Goal: Task Accomplishment & Management: Manage account settings

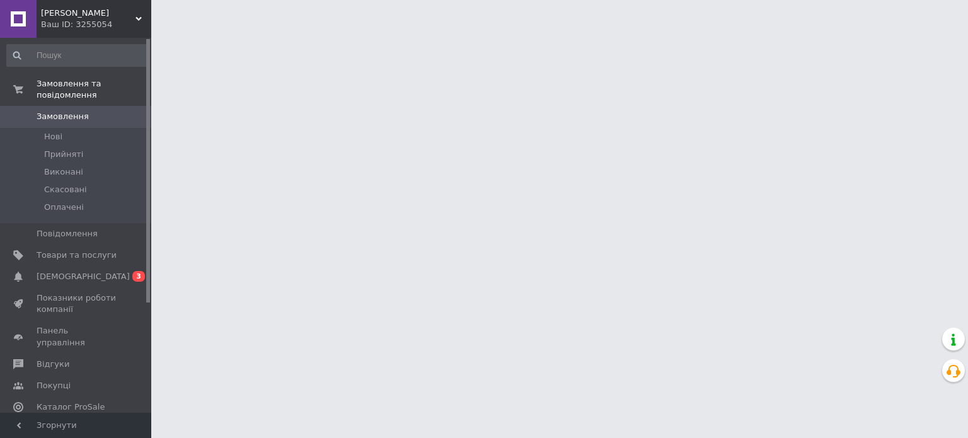
drag, startPoint x: 95, startPoint y: 268, endPoint x: 163, endPoint y: 279, distance: 68.2
click at [95, 271] on span "[DEMOGRAPHIC_DATA]" at bounding box center [77, 276] width 80 height 11
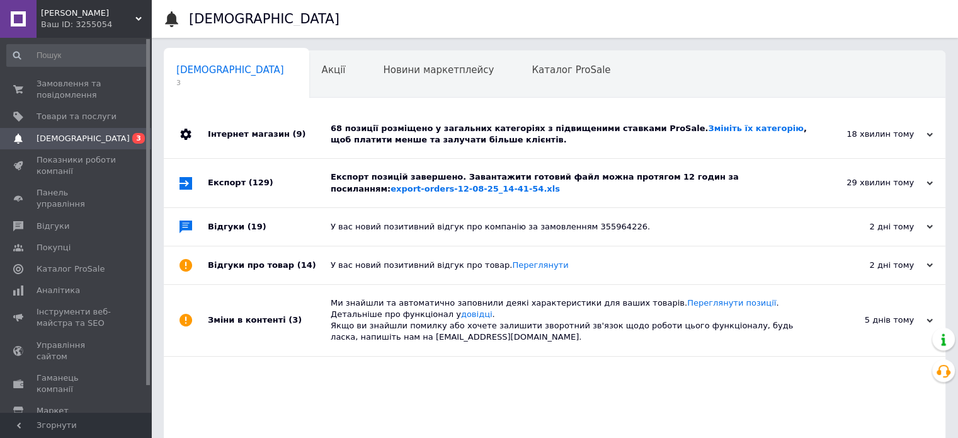
drag, startPoint x: 470, startPoint y: 178, endPoint x: 483, endPoint y: 174, distance: 13.8
click at [471, 178] on div "Експорт позицій завершено. Завантажити готовий файл можна протягом 12 годин за …" at bounding box center [569, 182] width 476 height 23
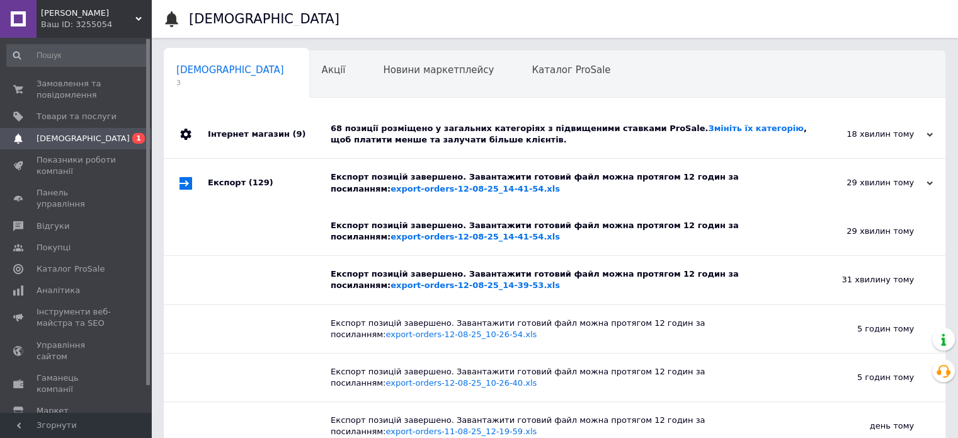
click at [513, 138] on div "68 позиції розміщено у загальних категоріях з підвищеними ставками ProSale. Змі…" at bounding box center [569, 134] width 476 height 23
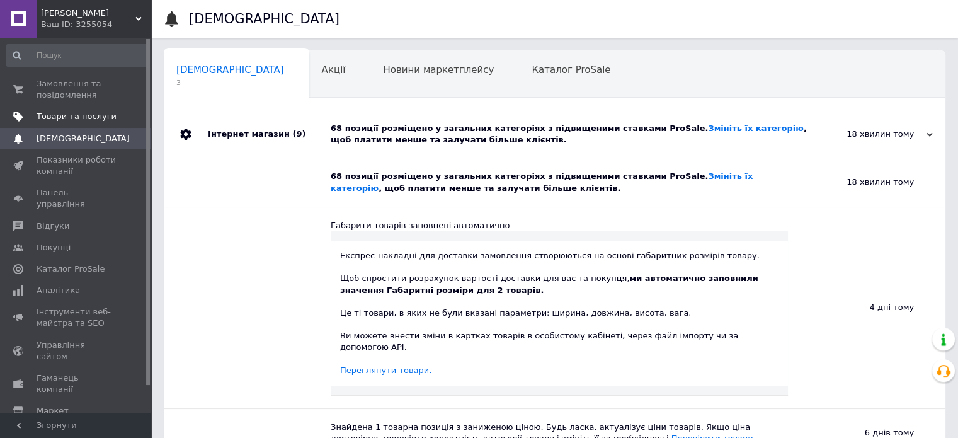
drag, startPoint x: 68, startPoint y: 115, endPoint x: 98, endPoint y: 123, distance: 31.3
click at [69, 116] on span "Товари та послуги" at bounding box center [77, 116] width 80 height 11
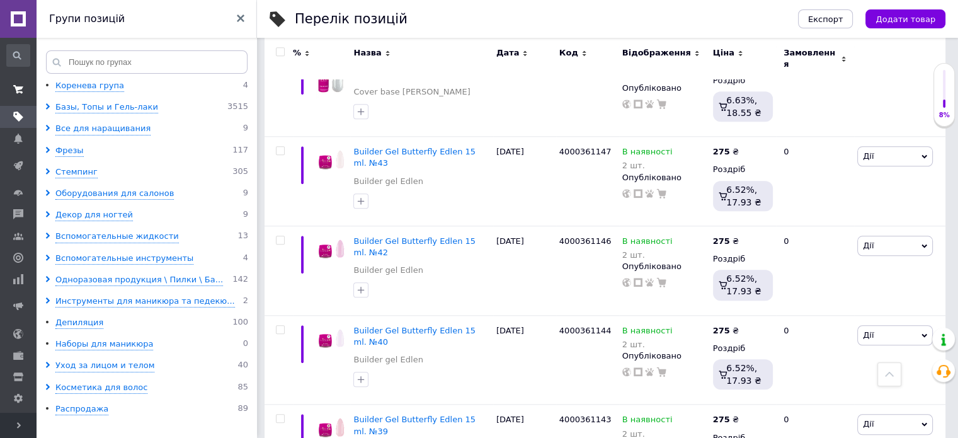
scroll to position [1276, 0]
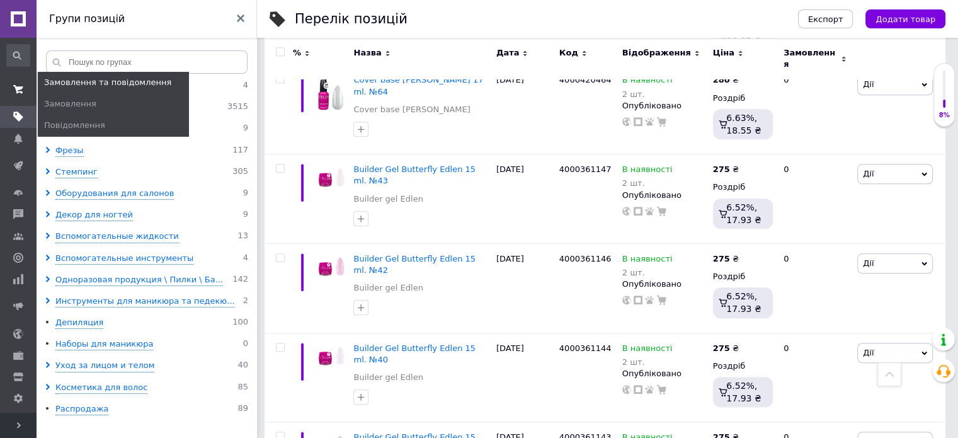
click at [20, 95] on span at bounding box center [18, 89] width 37 height 23
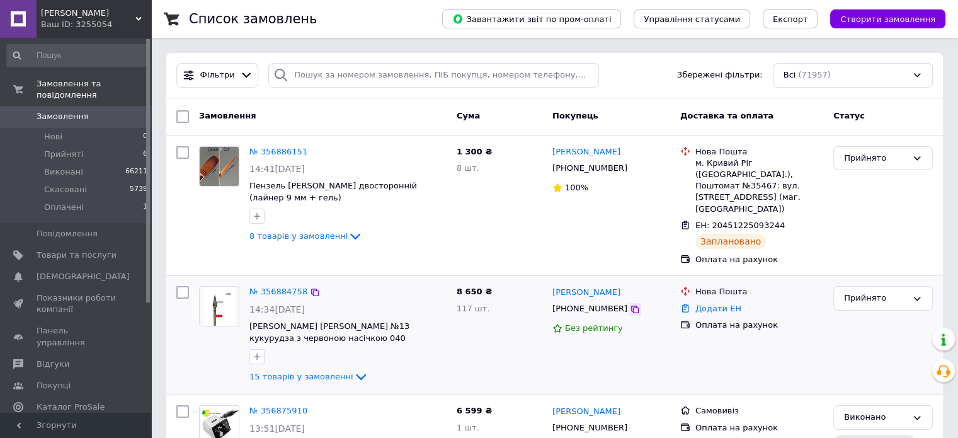
click at [630, 304] on icon at bounding box center [635, 309] width 10 height 10
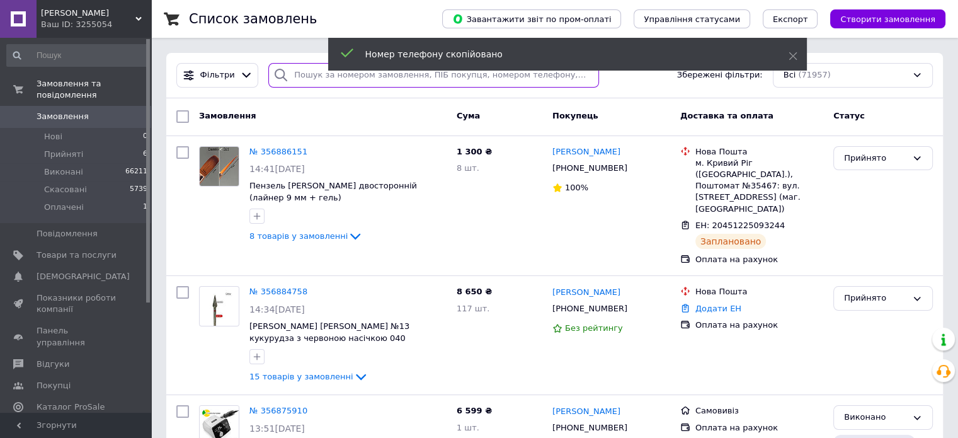
click at [288, 76] on input "search" at bounding box center [433, 75] width 331 height 25
paste input "[PHONE_NUMBER]"
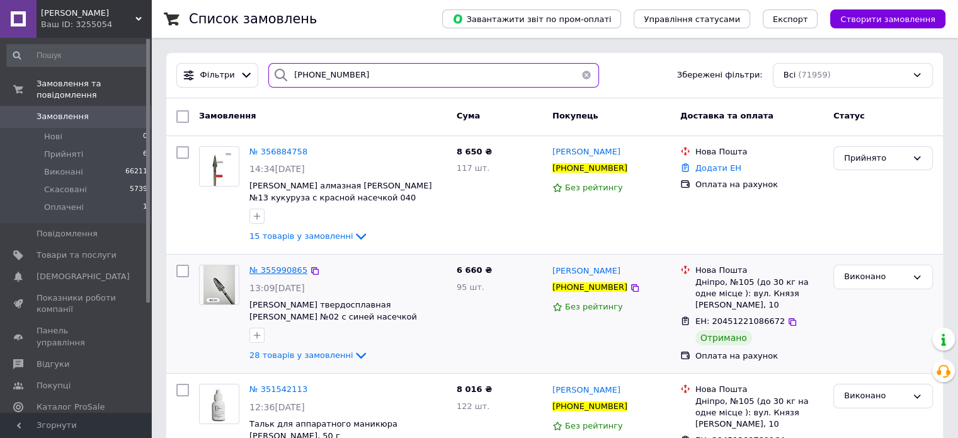
type input "[PHONE_NUMBER]"
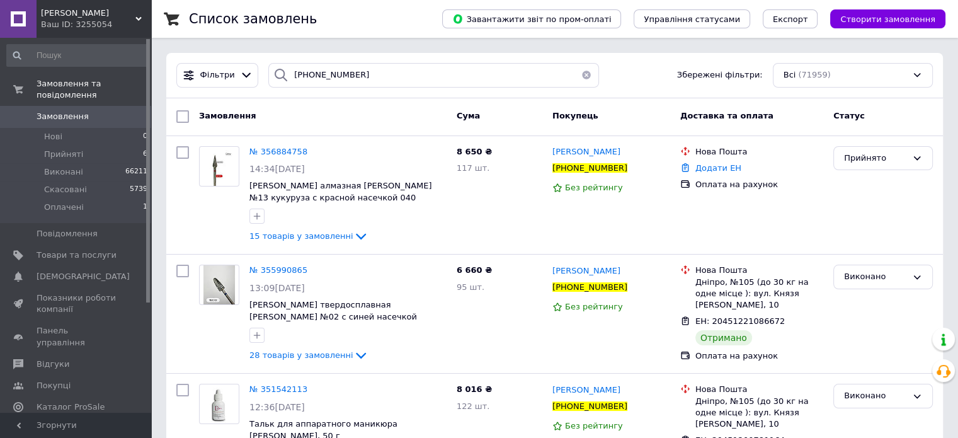
click at [87, 111] on span "Замовлення" at bounding box center [77, 116] width 80 height 11
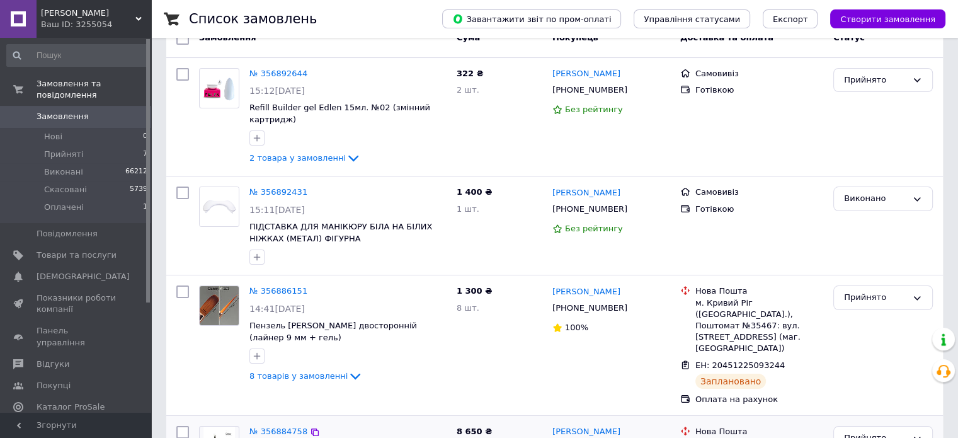
scroll to position [126, 0]
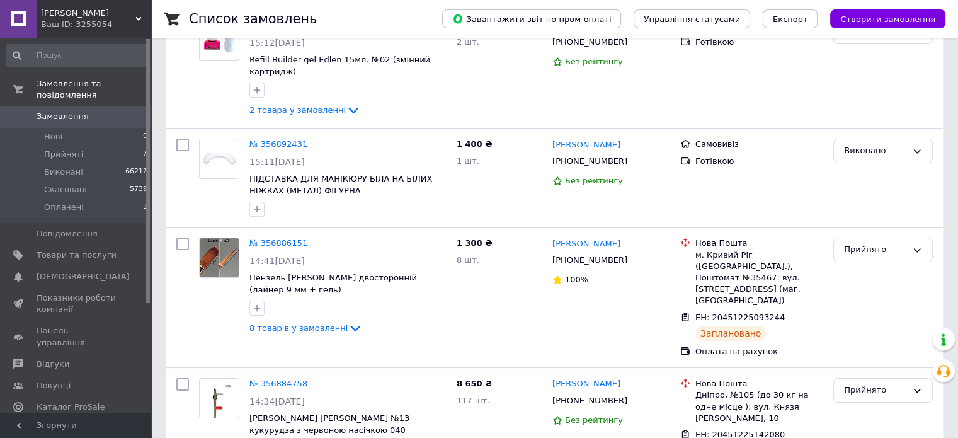
click at [65, 106] on link "Замовлення 0" at bounding box center [77, 116] width 155 height 21
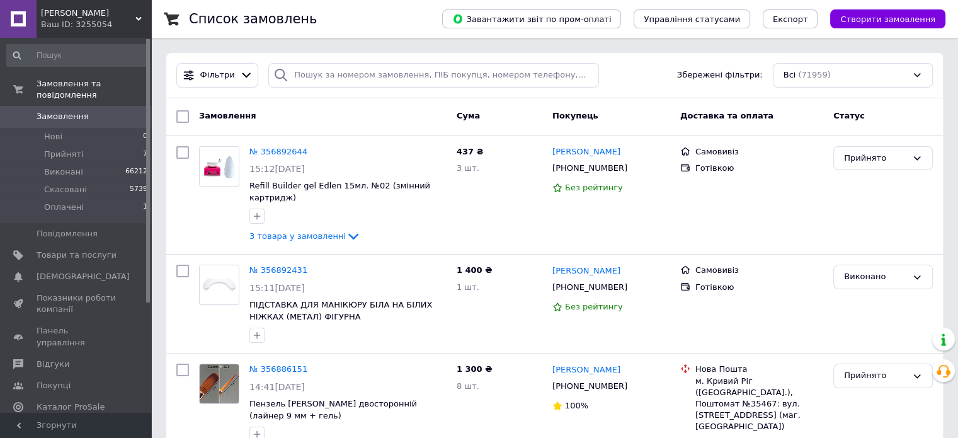
drag, startPoint x: 54, startPoint y: 107, endPoint x: 62, endPoint y: 110, distance: 8.8
click at [54, 111] on span "Замовлення" at bounding box center [63, 116] width 52 height 11
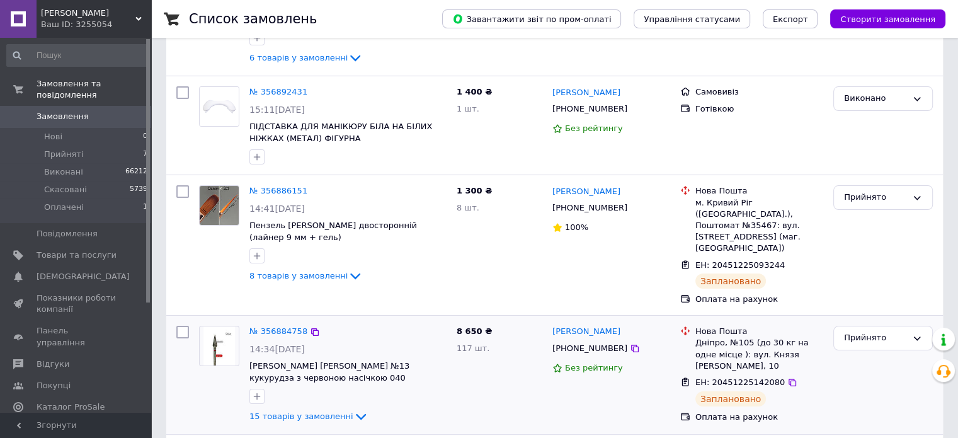
scroll to position [189, 0]
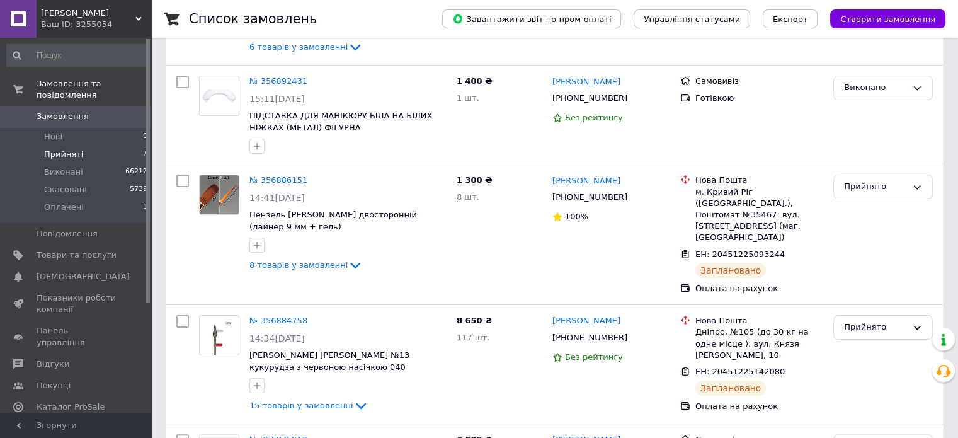
click at [122, 146] on li "Прийняті 7" at bounding box center [77, 155] width 155 height 18
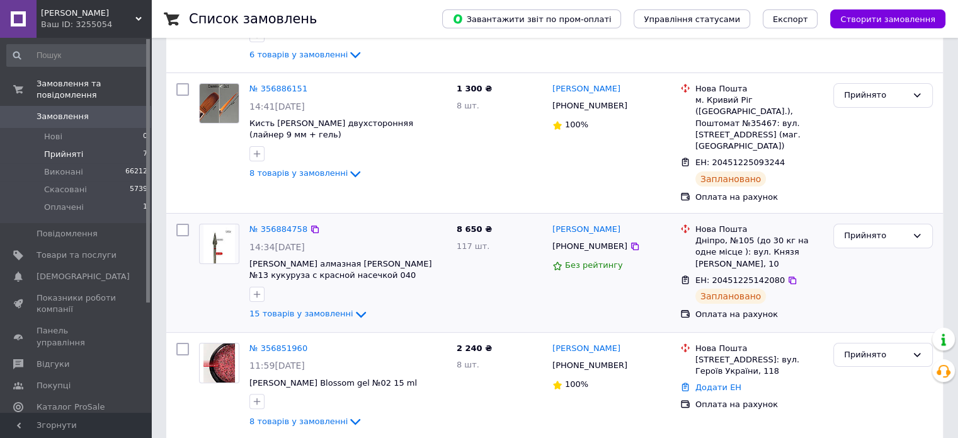
scroll to position [252, 0]
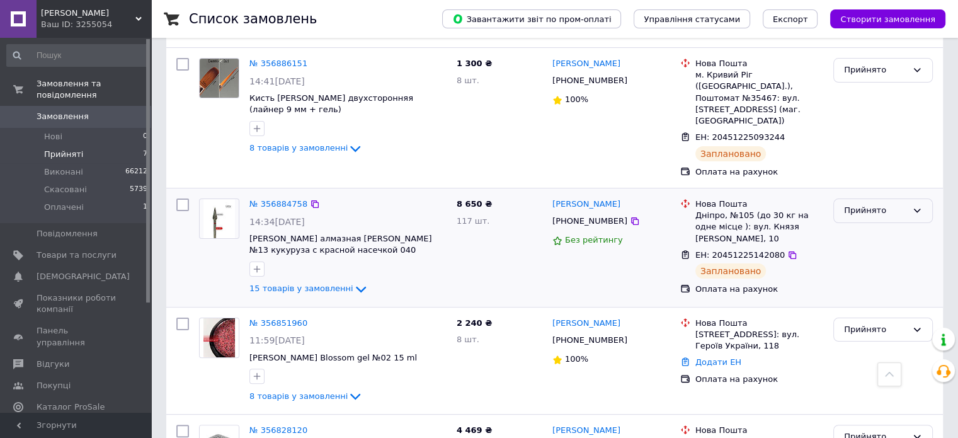
click at [852, 204] on div "Прийнято" at bounding box center [875, 210] width 63 height 13
click at [876, 226] on li "Виконано" at bounding box center [883, 237] width 98 height 23
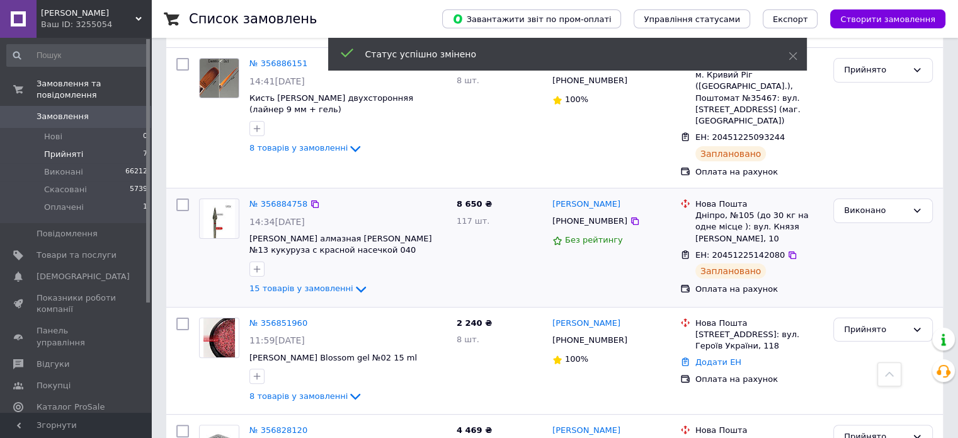
click at [91, 147] on li "Прийняті 7" at bounding box center [77, 155] width 155 height 18
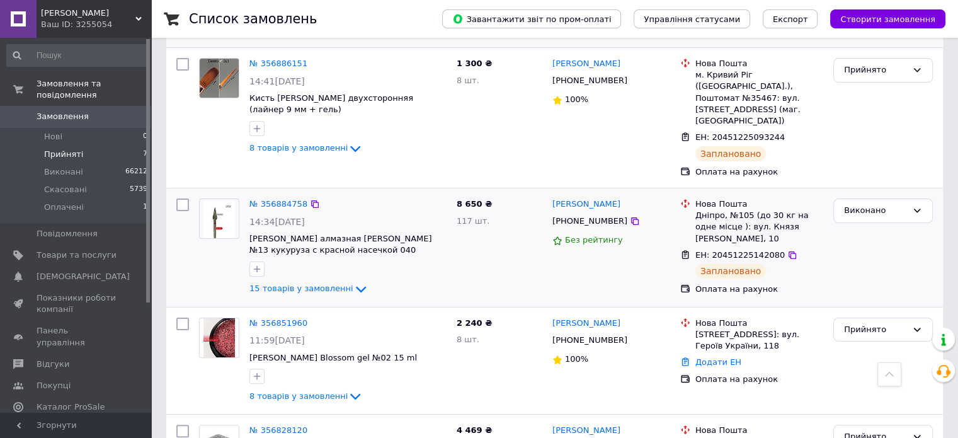
scroll to position [0, 0]
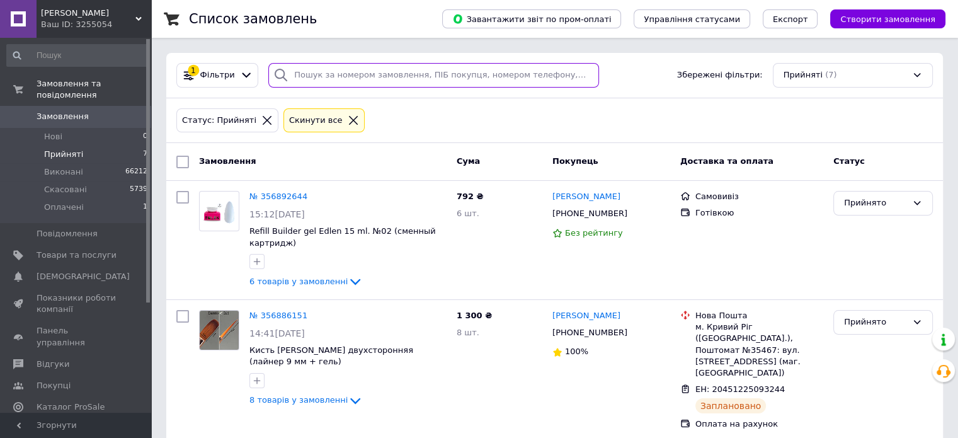
click at [380, 77] on input "search" at bounding box center [433, 75] width 331 height 25
paste input "+380939103822"
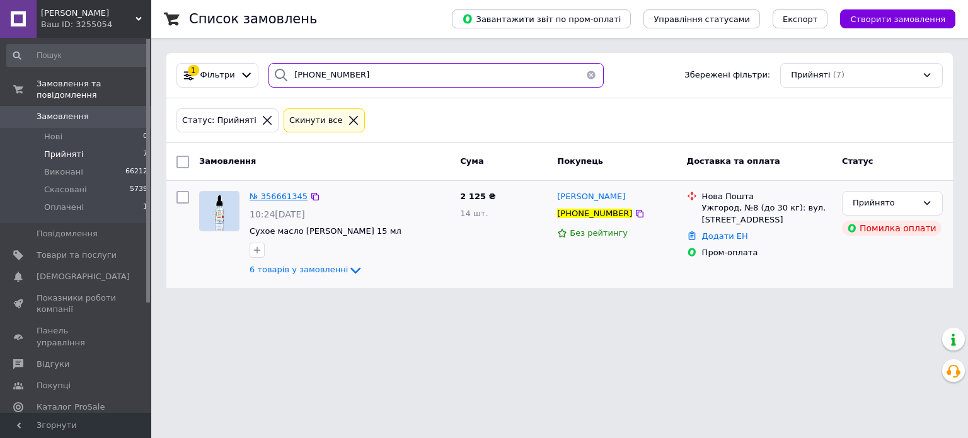
type input "+380939103822"
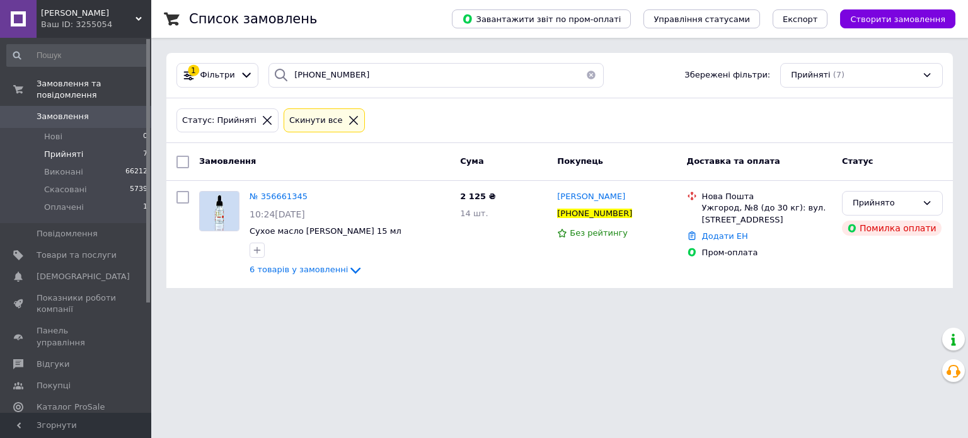
click at [290, 199] on span "№ 356661345" at bounding box center [278, 196] width 58 height 9
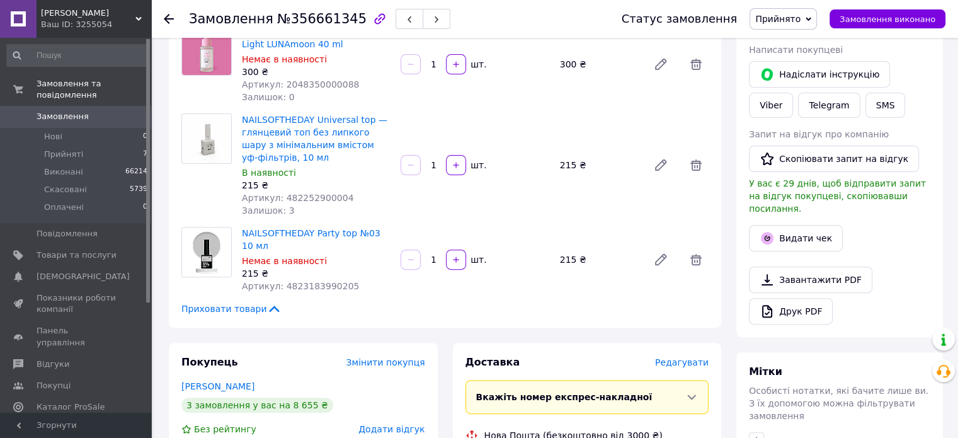
scroll to position [378, 0]
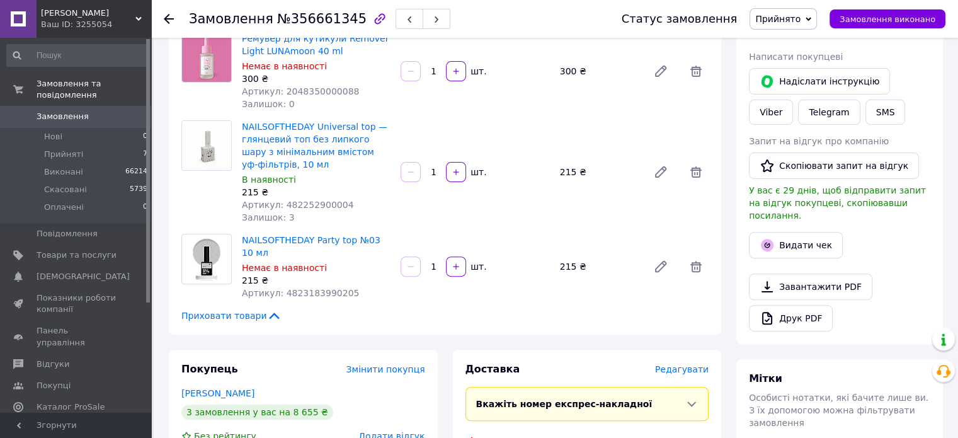
click at [335, 288] on span "Артикул: 4823183990205" at bounding box center [300, 293] width 117 height 10
drag, startPoint x: 335, startPoint y: 283, endPoint x: 341, endPoint y: 267, distance: 17.0
click at [335, 288] on span "Артикул: 4823183990205" at bounding box center [300, 293] width 117 height 10
copy span "4823183990205"
click at [702, 259] on icon at bounding box center [696, 266] width 15 height 15
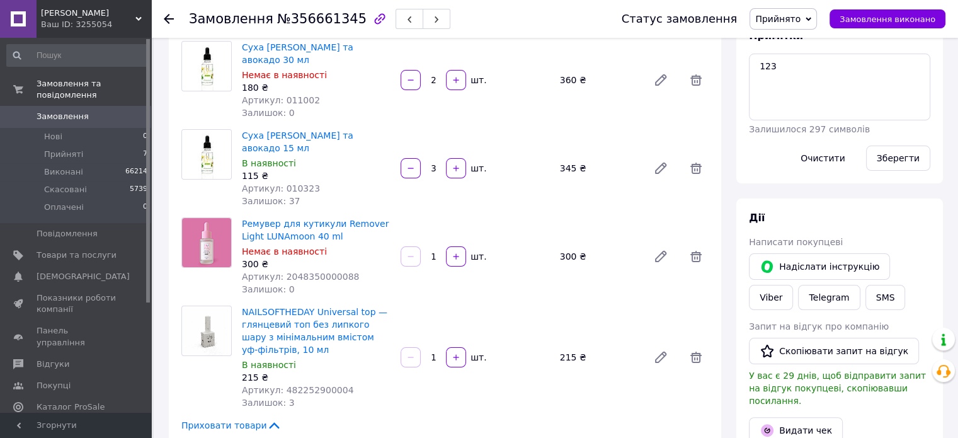
scroll to position [189, 0]
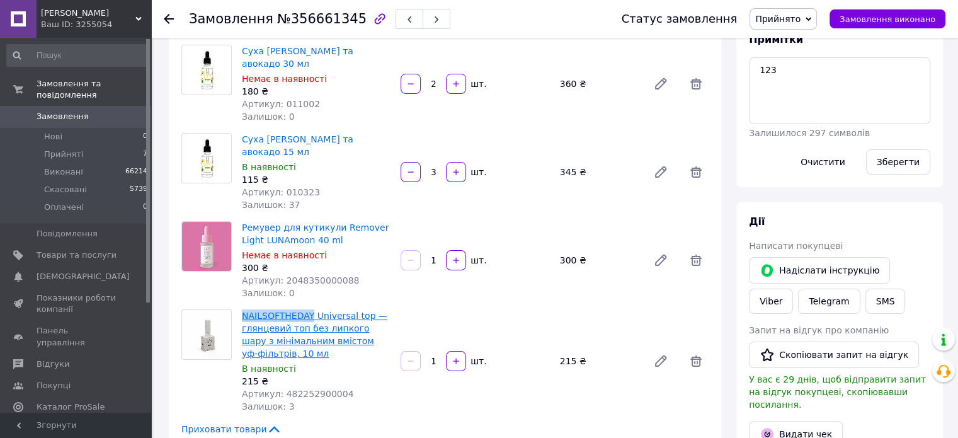
drag, startPoint x: 237, startPoint y: 304, endPoint x: 308, endPoint y: 307, distance: 71.3
click at [308, 307] on div "NAILSOFTHEDAY Universal top — глянцевий топ без липкого шару з мінімальним вміс…" at bounding box center [316, 361] width 159 height 108
copy link "NAILSOFTHEDAY"
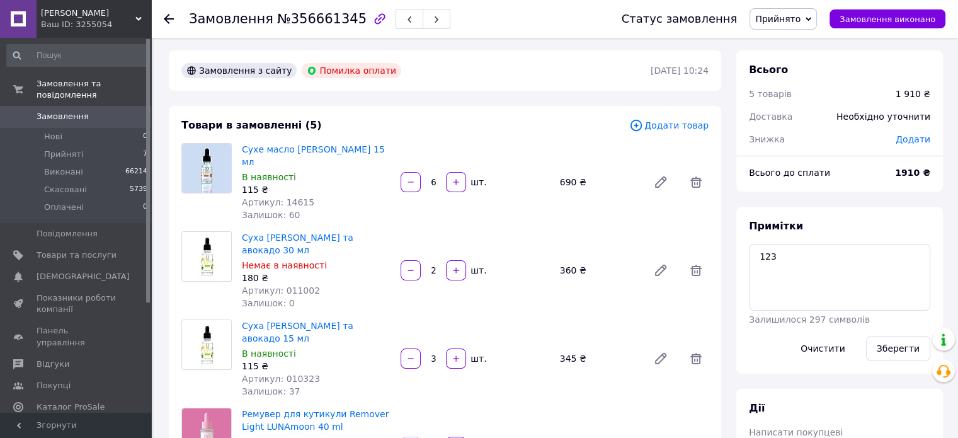
scroll to position [0, 0]
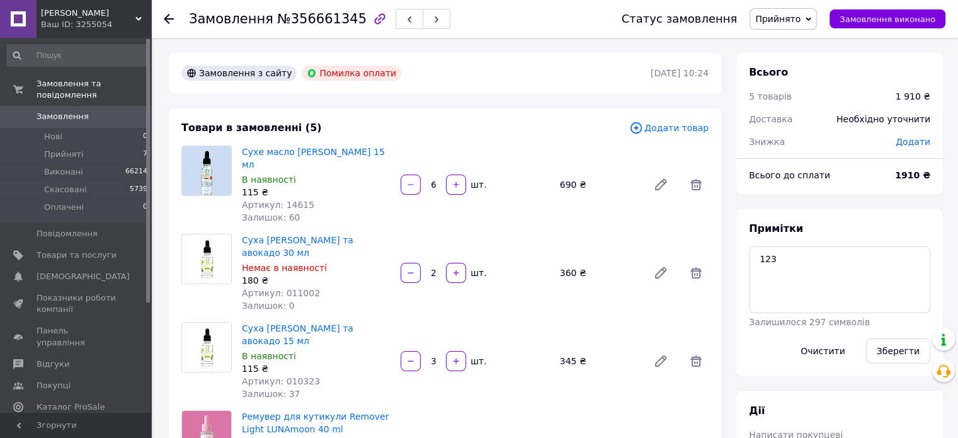
click at [662, 135] on div "Товари в замовленні (5) Додати товар Сухе масло DANNY грейпфрут 15 мл В наявнос…" at bounding box center [445, 372] width 552 height 529
click at [663, 133] on span "Додати товар" at bounding box center [668, 128] width 79 height 14
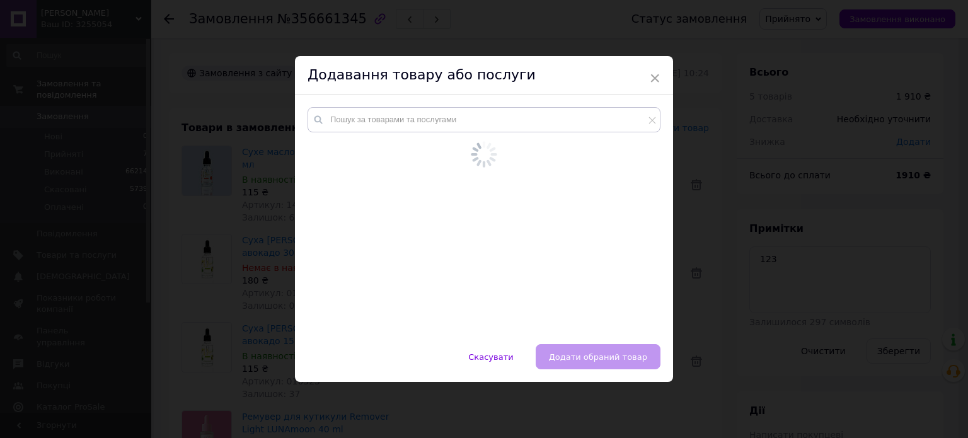
drag, startPoint x: 399, startPoint y: 178, endPoint x: 418, endPoint y: 148, distance: 35.5
click at [404, 173] on div at bounding box center [483, 222] width 352 height 167
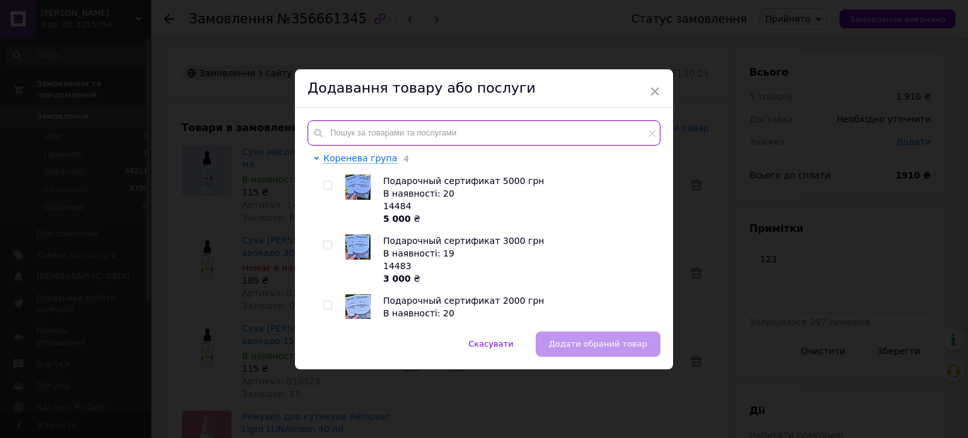
click at [423, 130] on input "text" at bounding box center [483, 132] width 353 height 25
paste input "NAILSOFTHEDAY"
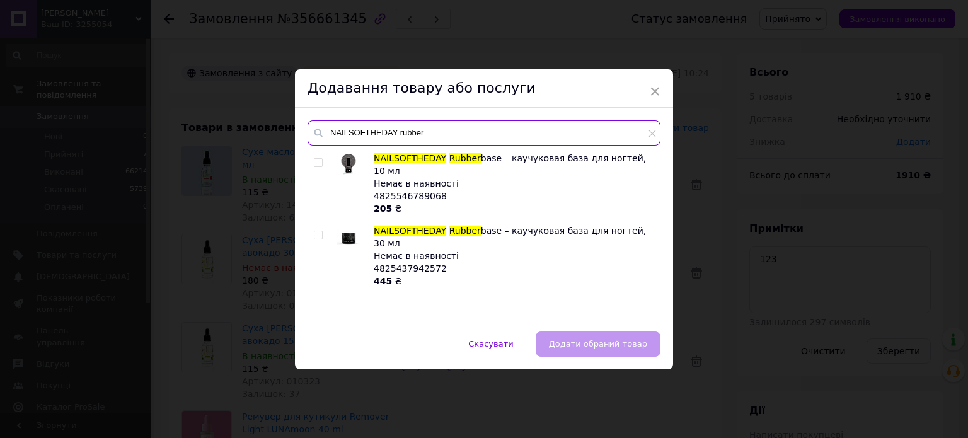
type input "NAILSOFTHEDAY rubber"
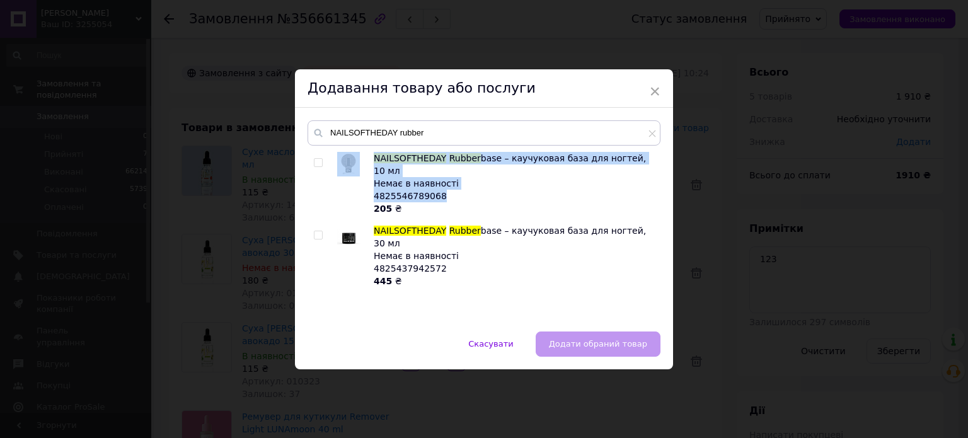
drag, startPoint x: 448, startPoint y: 179, endPoint x: 369, endPoint y: 172, distance: 79.0
click at [369, 172] on li "NAILSOFTHEDAY Rubber base – каучуковая база для ногтей, 10 мл Немає в наявності…" at bounding box center [484, 183] width 340 height 63
click at [411, 177] on div "Немає в наявності" at bounding box center [514, 183] width 280 height 13
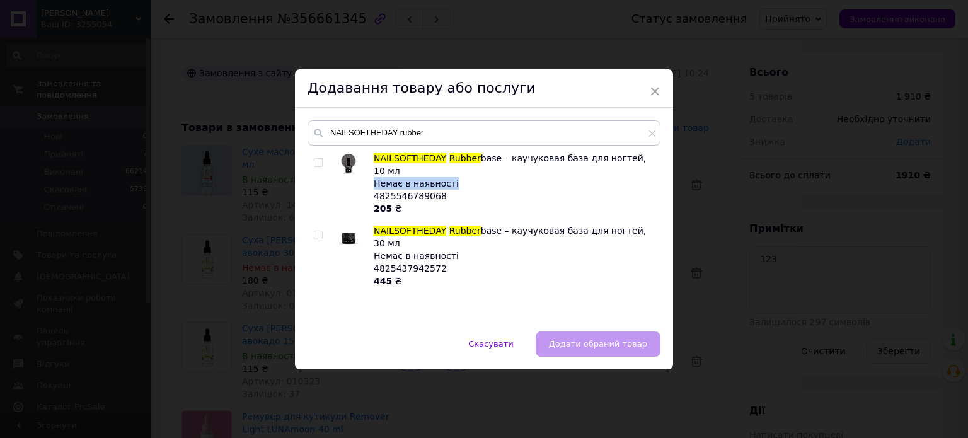
drag, startPoint x: 449, startPoint y: 169, endPoint x: 374, endPoint y: 169, distance: 75.0
click at [374, 177] on div "Немає в наявності" at bounding box center [514, 183] width 280 height 13
copy div "Немає в наявності"
click at [204, 215] on div "× Додавання товару або послуги NAILSOFTHEDAY rubber NAILSOFTHEDAY Rubber base –…" at bounding box center [484, 219] width 968 height 438
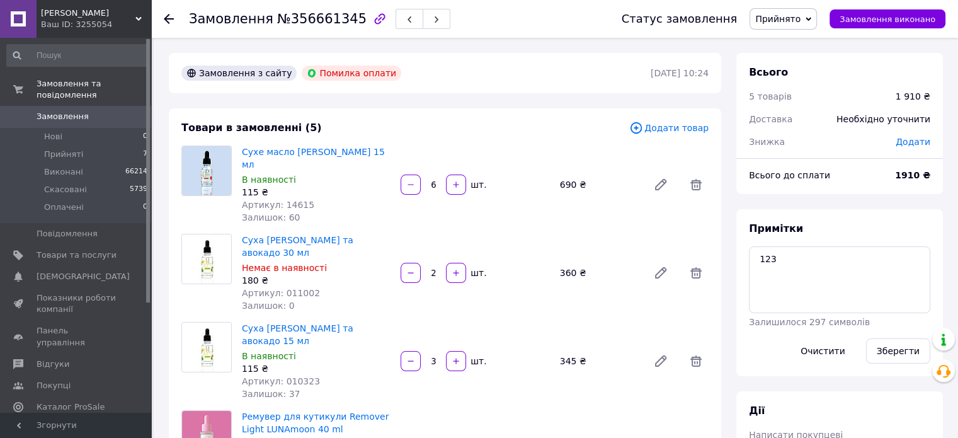
click at [55, 106] on link "Замовлення 0" at bounding box center [77, 116] width 155 height 21
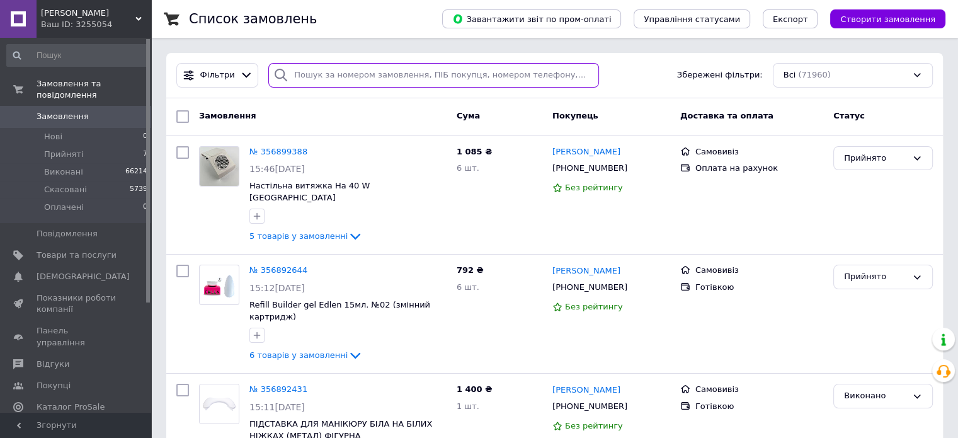
click at [355, 79] on input "search" at bounding box center [433, 75] width 331 height 25
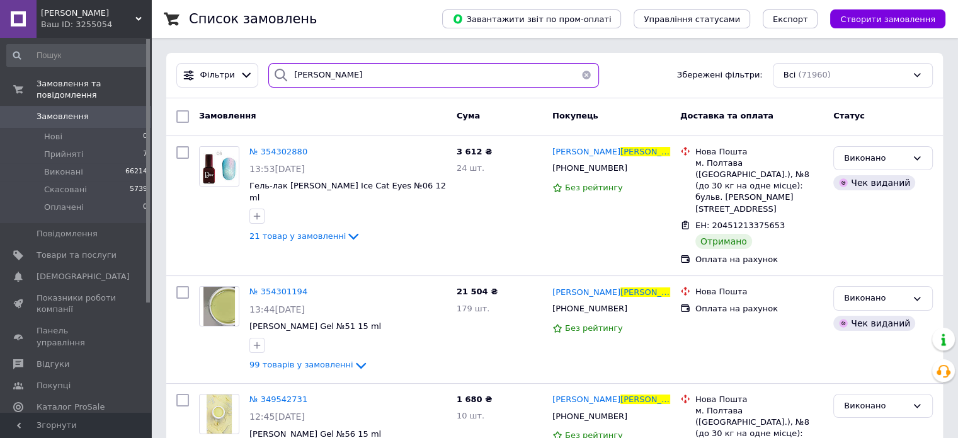
click at [323, 70] on input "ляскало" at bounding box center [433, 75] width 331 height 25
type input "д"
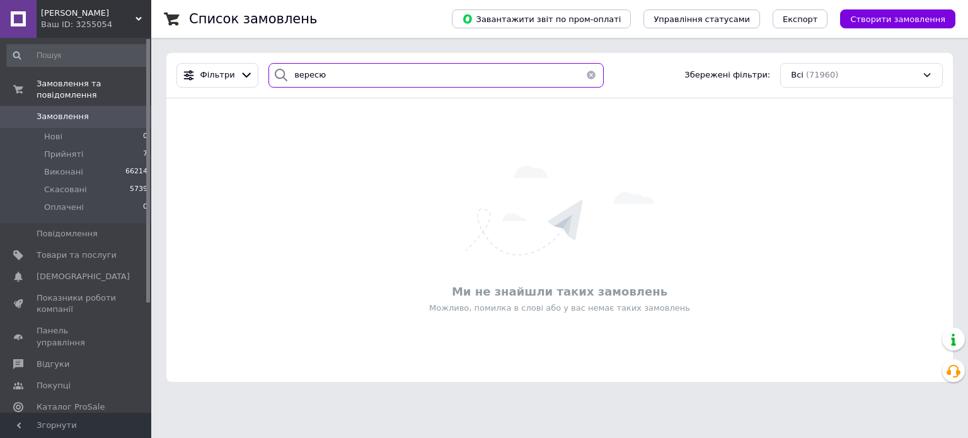
type input "вересюк"
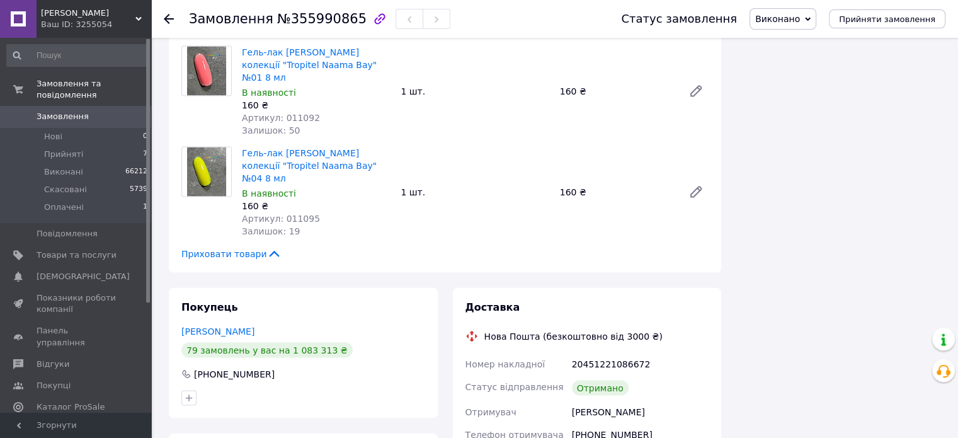
scroll to position [2614, 0]
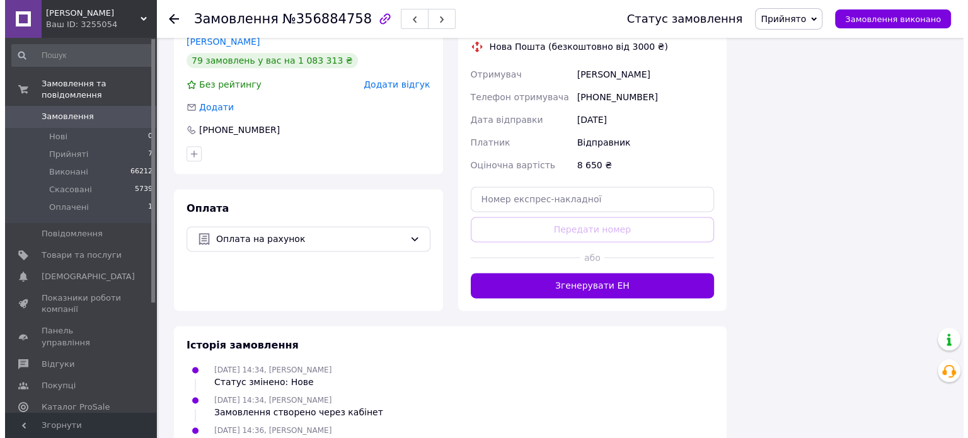
scroll to position [1367, 0]
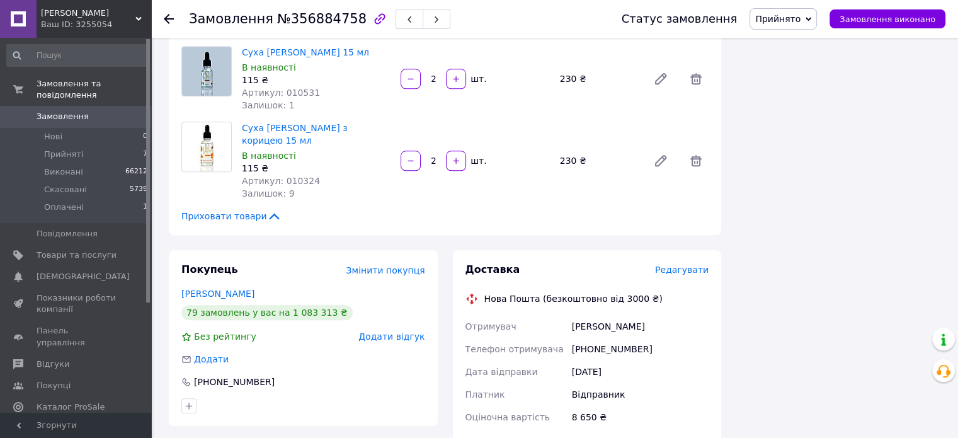
click at [670, 265] on span "Редагувати" at bounding box center [682, 270] width 54 height 10
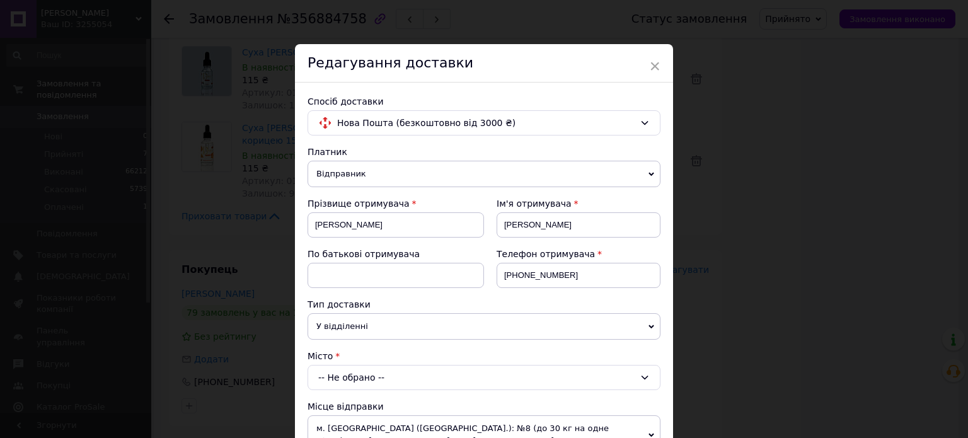
drag, startPoint x: 410, startPoint y: 168, endPoint x: 386, endPoint y: 192, distance: 34.7
click at [406, 173] on span "Відправник" at bounding box center [483, 174] width 353 height 26
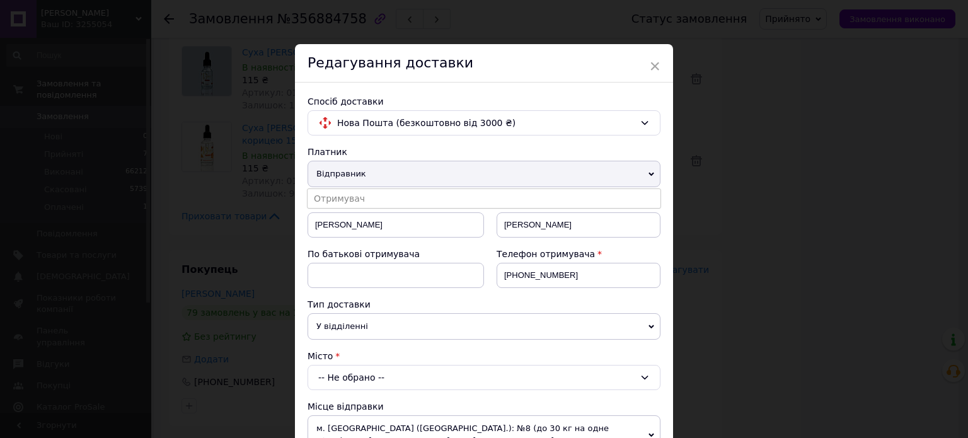
drag, startPoint x: 386, startPoint y: 192, endPoint x: 376, endPoint y: 212, distance: 21.7
click at [380, 203] on li "Отримувач" at bounding box center [483, 198] width 353 height 19
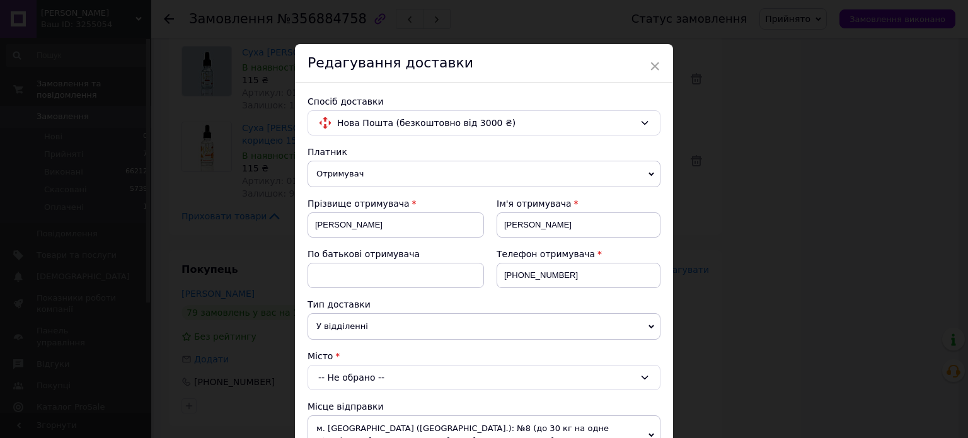
scroll to position [252, 0]
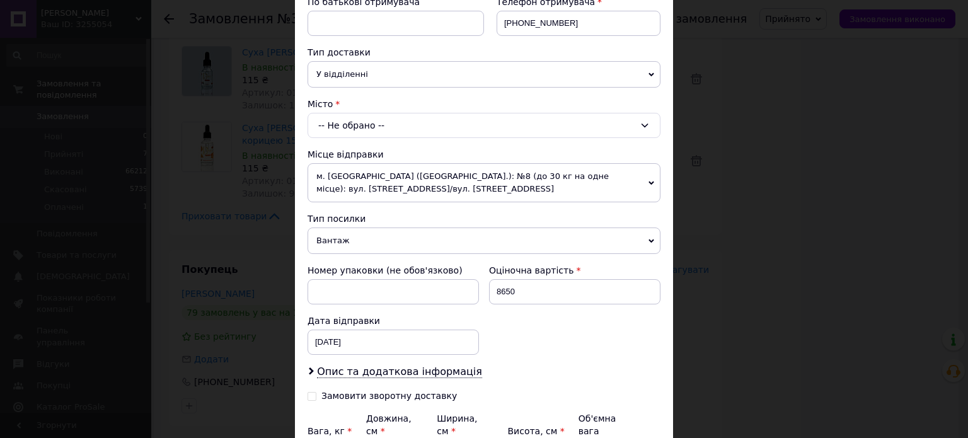
click at [343, 123] on div "-- Не обрано --" at bounding box center [483, 125] width 353 height 25
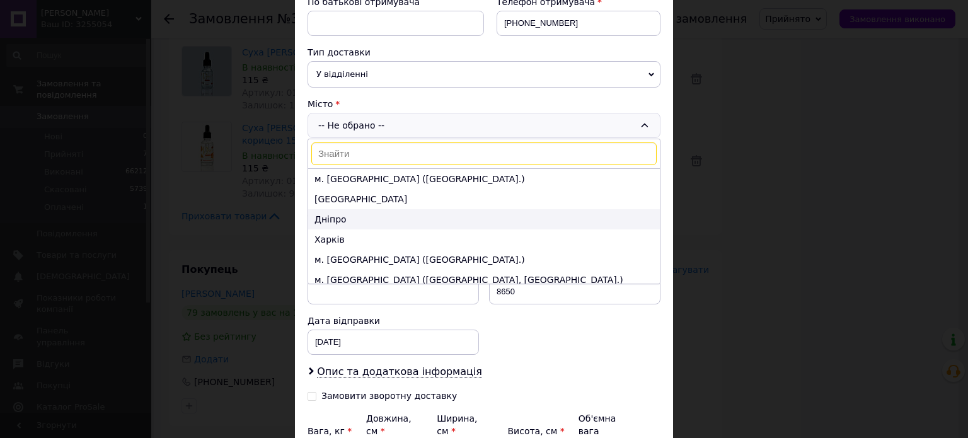
click at [340, 216] on li "Дніпро" at bounding box center [484, 219] width 352 height 20
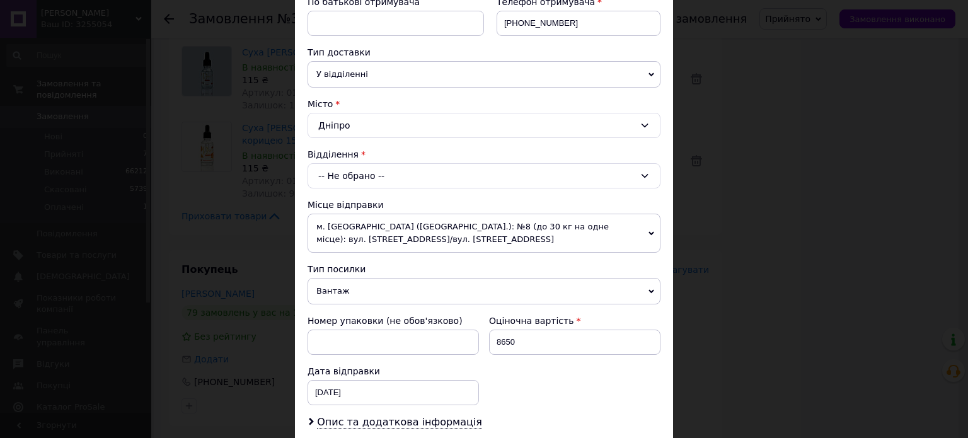
click at [335, 170] on div "-- Не обрано --" at bounding box center [483, 175] width 353 height 25
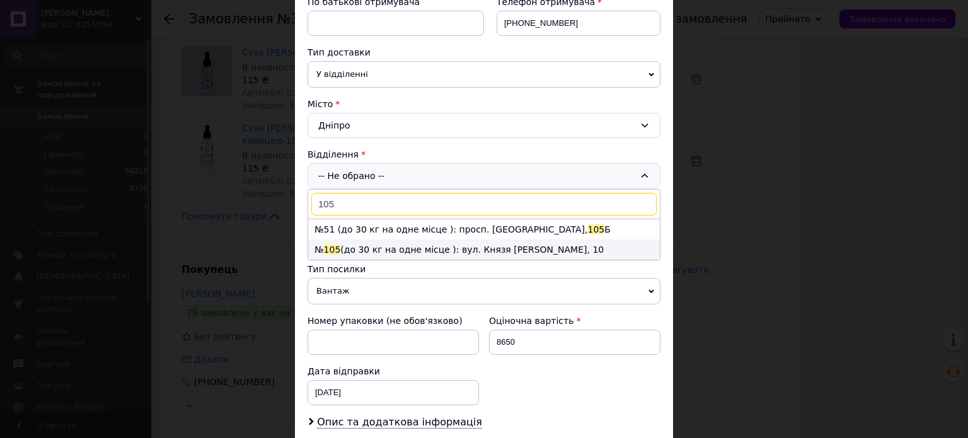
type input "105"
click at [374, 246] on li "№ 105 (до 30 кг на одне місце ): вул. Князя Володимира Великого, 10" at bounding box center [484, 249] width 352 height 20
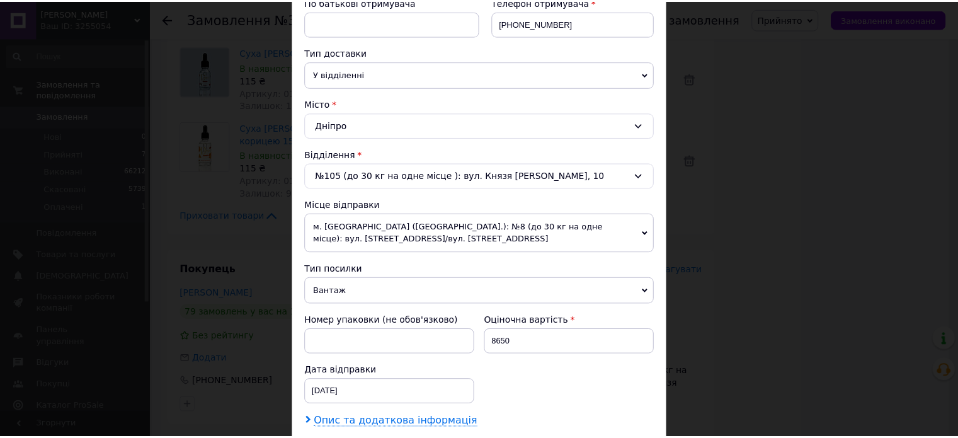
scroll to position [430, 0]
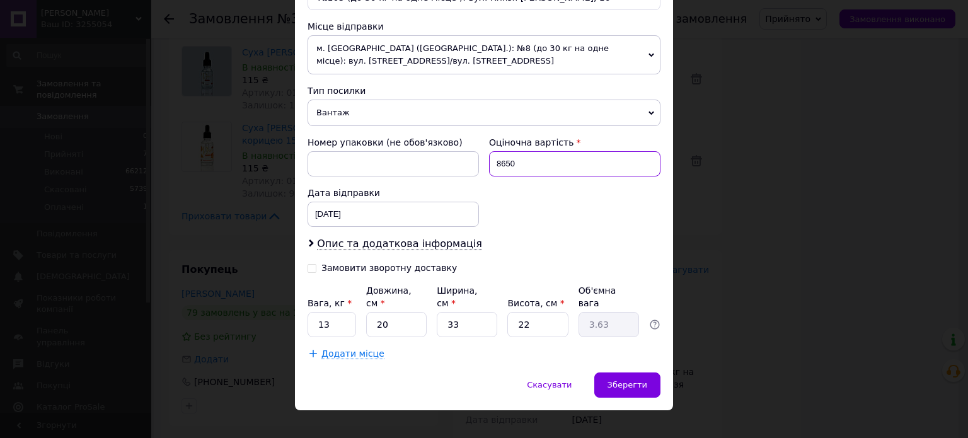
click at [517, 162] on input "8650" at bounding box center [574, 163] width 171 height 25
type input "5000"
drag, startPoint x: 536, startPoint y: 212, endPoint x: 486, endPoint y: 250, distance: 63.0
click at [536, 213] on div "Номер упаковки (не обов'язково) Оціночна вартість 5000 Дата відправки 12.08.202…" at bounding box center [483, 181] width 363 height 101
click at [323, 312] on input "13" at bounding box center [331, 324] width 49 height 25
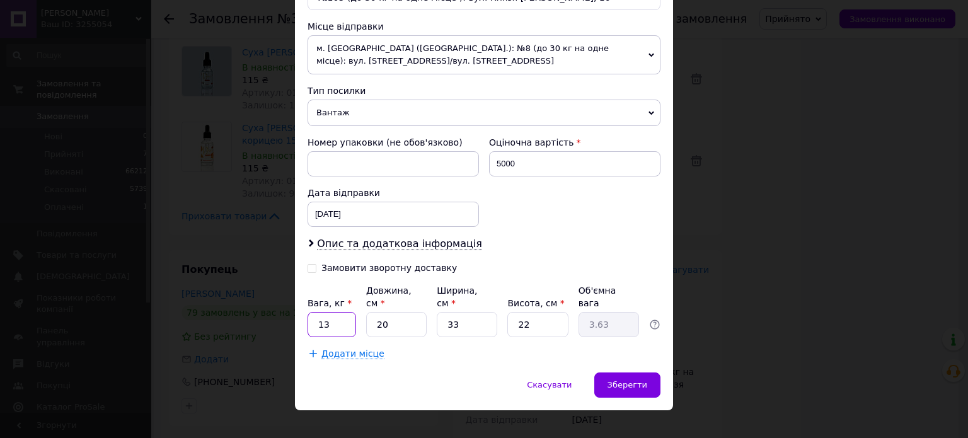
click at [323, 312] on input "13" at bounding box center [331, 324] width 49 height 25
type input "3"
type input "0.54"
type input "30"
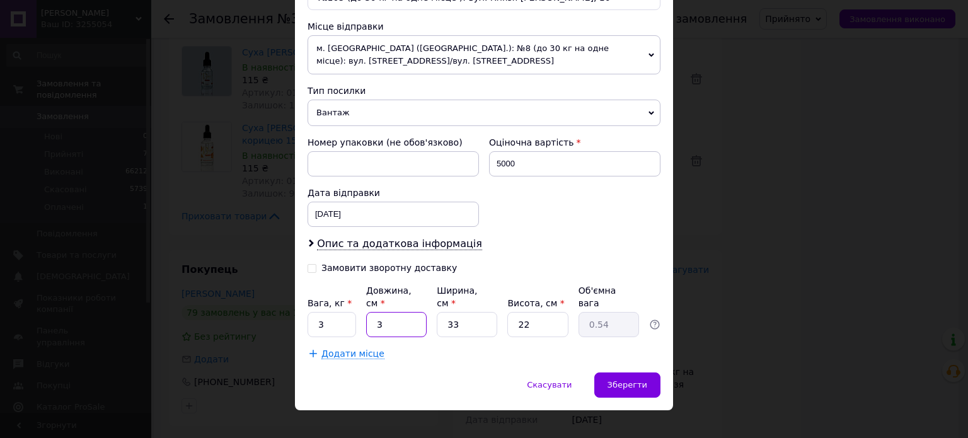
type input "5.45"
type input "30"
type input "2"
type input "0.33"
type input "20"
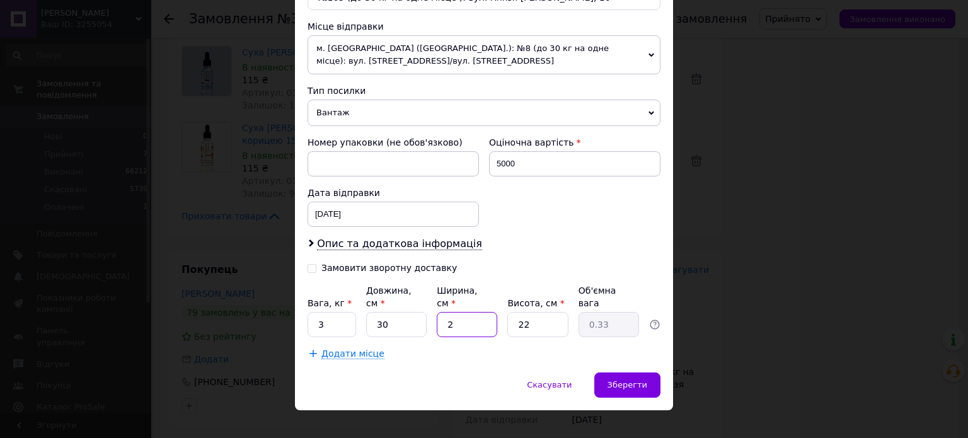
type input "3.3"
type input "20"
type input "2"
type input "0.3"
type input "20"
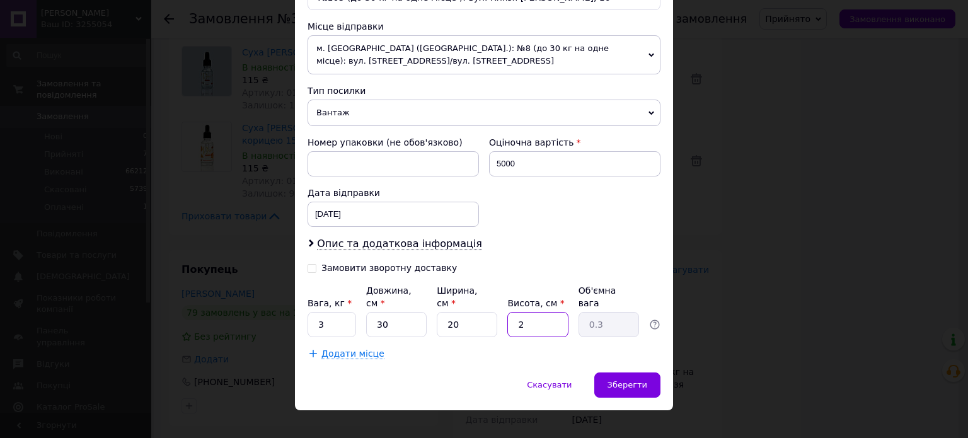
type input "3"
type input "20"
click at [343, 312] on input "3" at bounding box center [331, 324] width 49 height 25
type input "2"
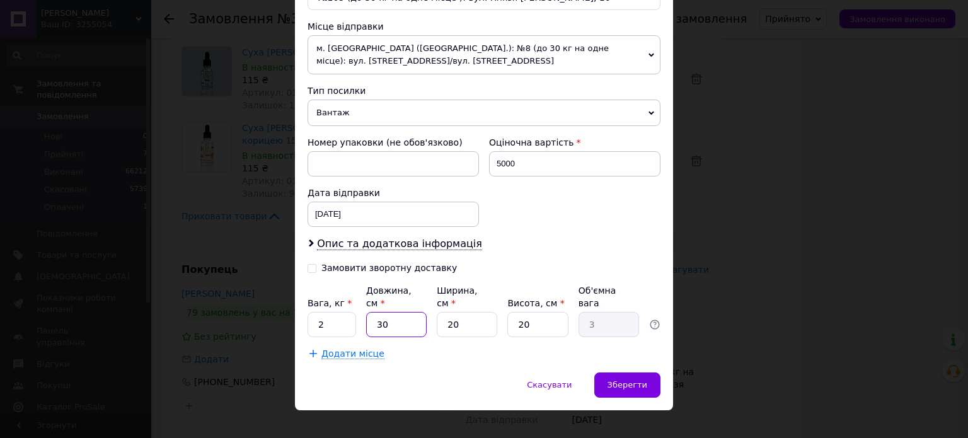
type input "0.2"
type input "20"
type input "2"
type input "20"
type input "2"
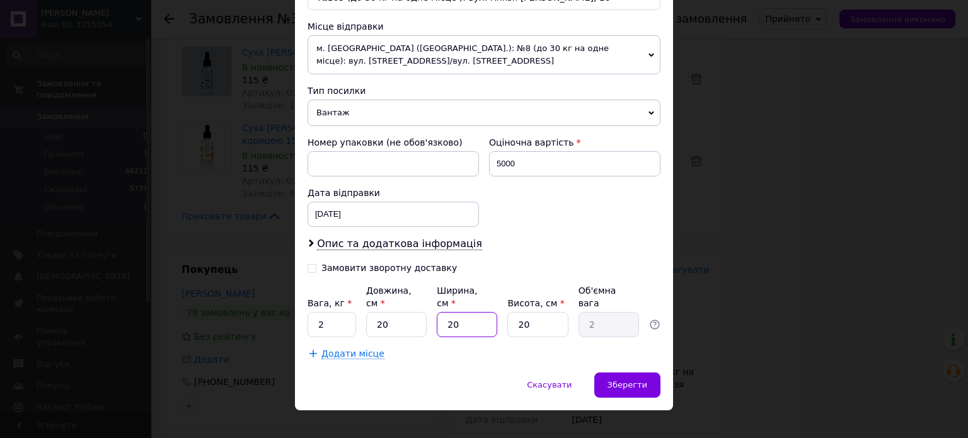
type input "0.2"
type input "20"
type input "2"
type input "202"
type input "20.2"
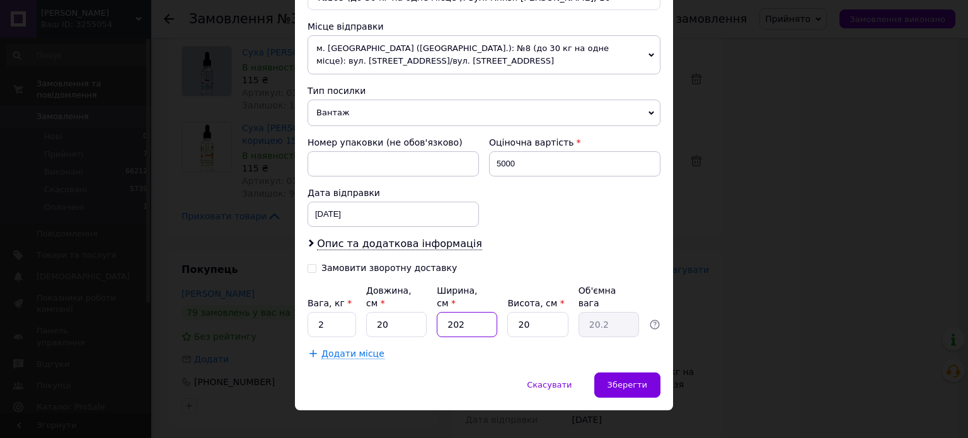
type input "2020"
type input "202"
type input "2"
type input "0.2"
type input "20"
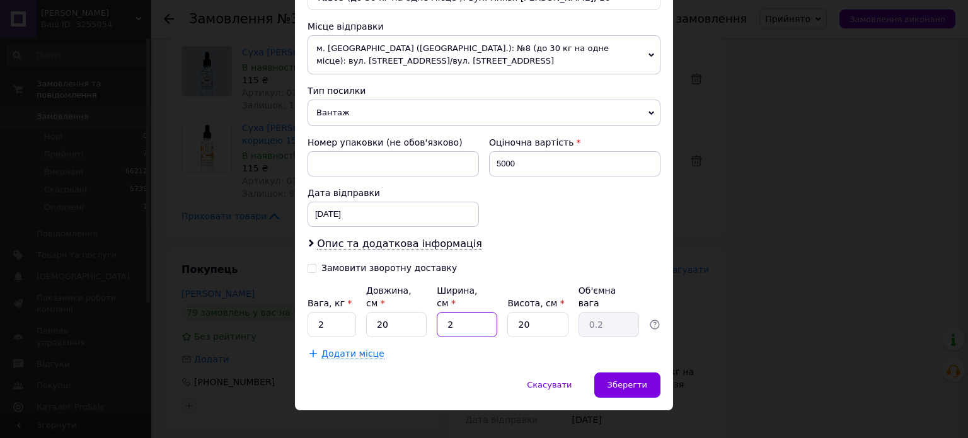
type input "2"
type input "0.2"
type input "20"
type input "2"
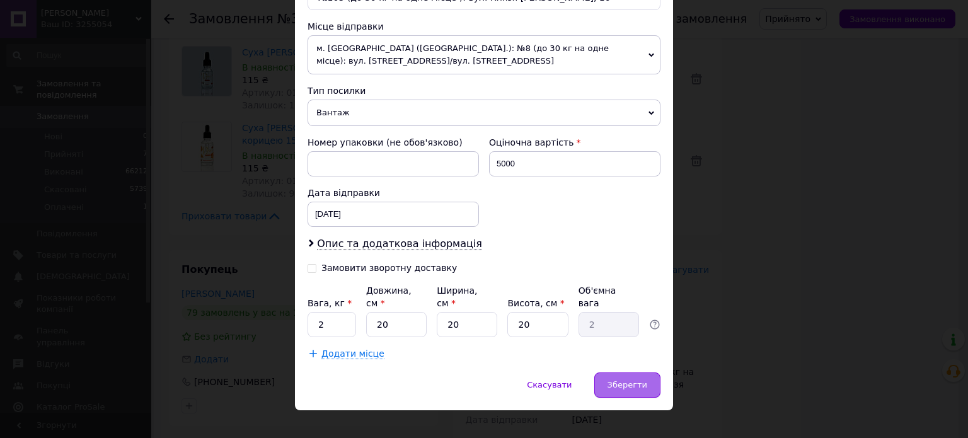
click at [646, 372] on div "Зберегти" at bounding box center [627, 384] width 66 height 25
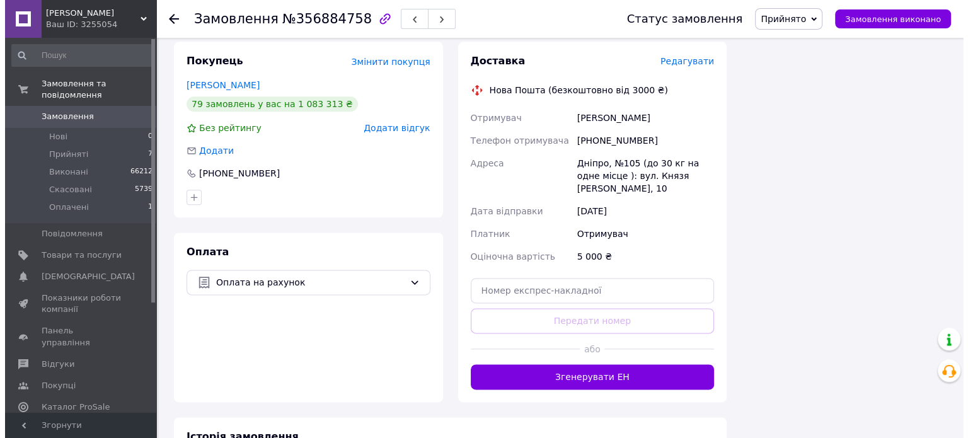
scroll to position [1430, 0]
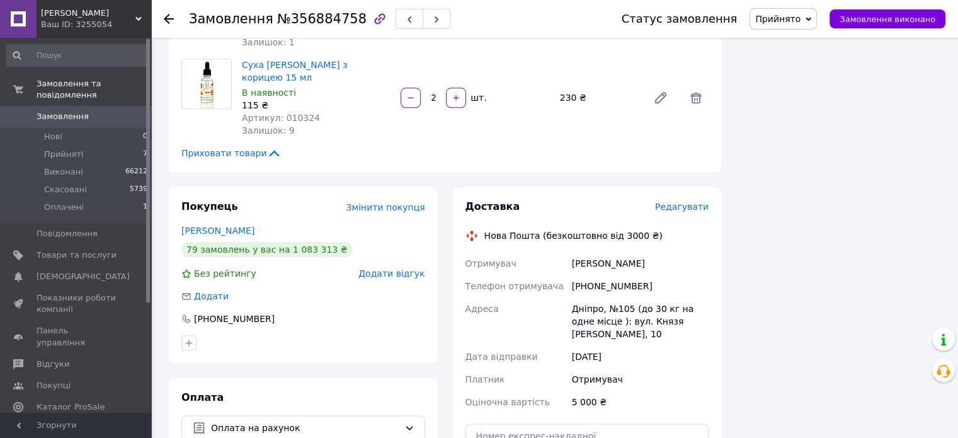
click at [692, 202] on span "Редагувати" at bounding box center [682, 207] width 54 height 10
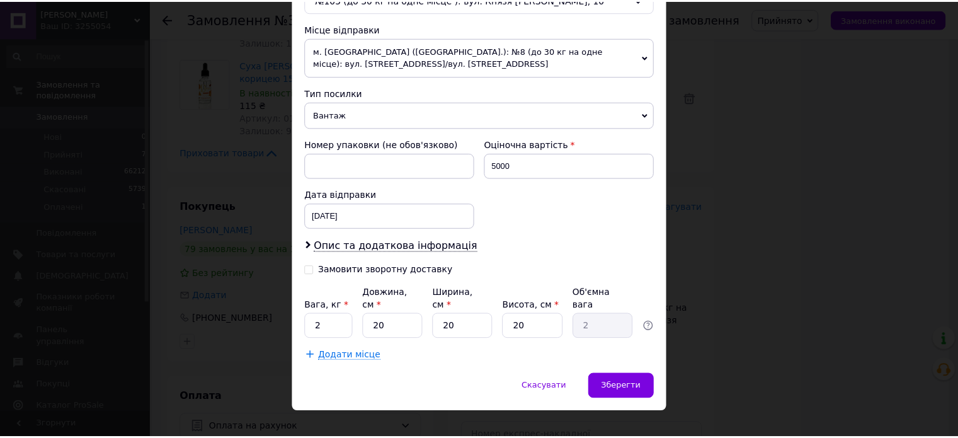
scroll to position [430, 0]
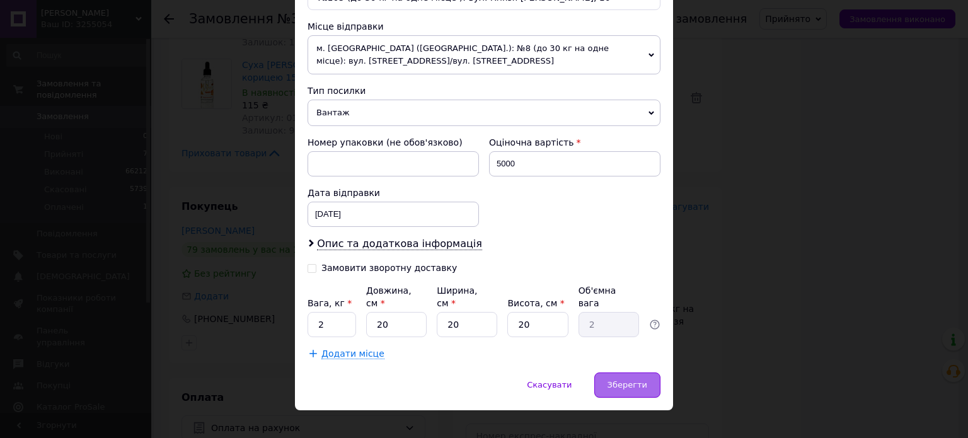
click at [636, 380] on span "Зберегти" at bounding box center [627, 384] width 40 height 9
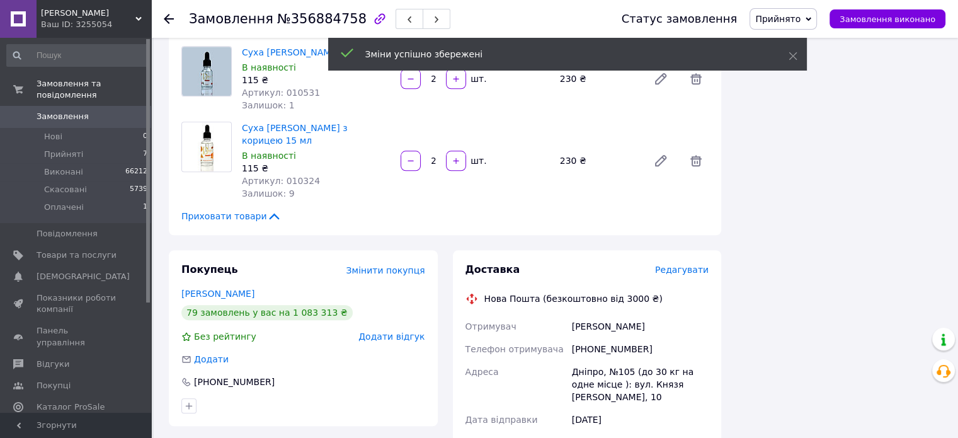
scroll to position [1745, 0]
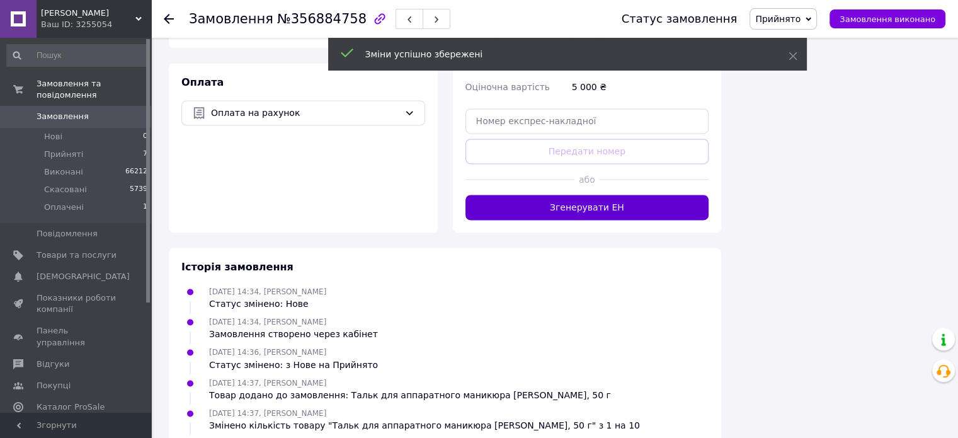
drag, startPoint x: 605, startPoint y: 112, endPoint x: 629, endPoint y: 198, distance: 90.2
click at [606, 195] on button "Згенерувати ЕН" at bounding box center [588, 207] width 244 height 25
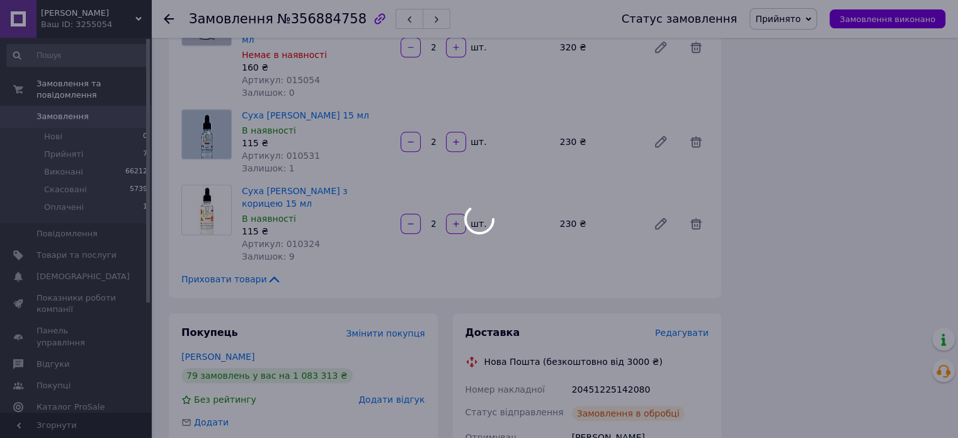
scroll to position [1556, 0]
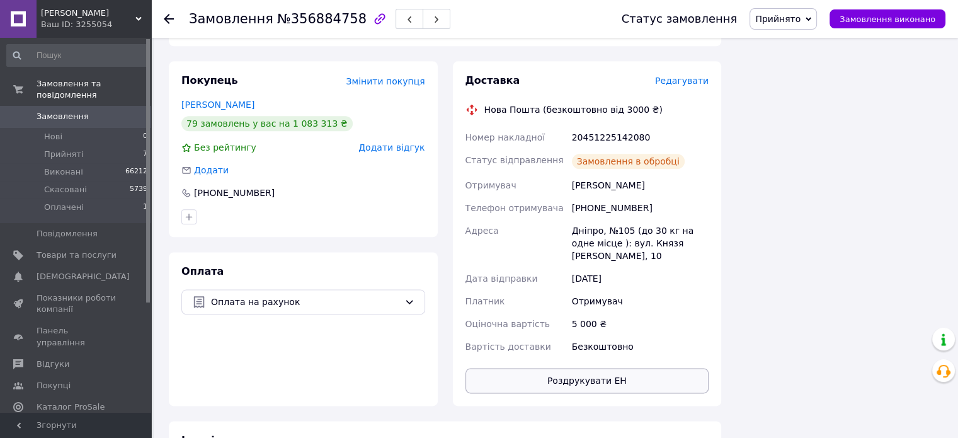
click at [600, 368] on button "Роздрукувати ЕН" at bounding box center [588, 380] width 244 height 25
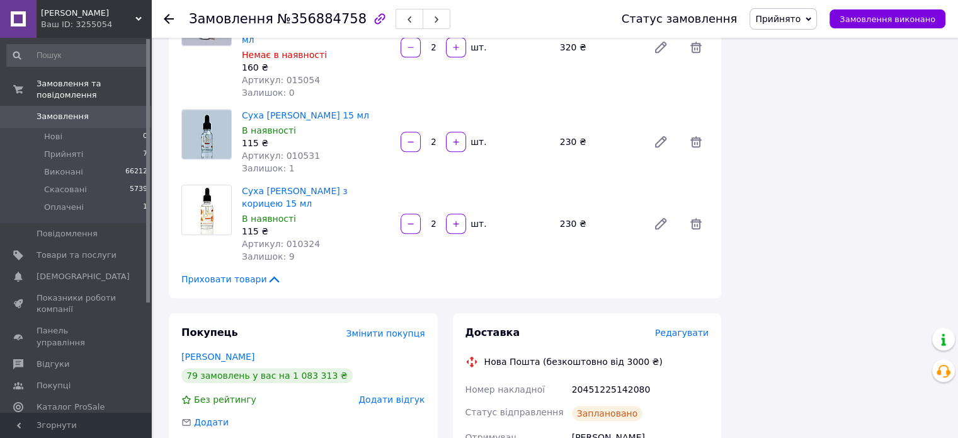
click at [621, 378] on div "20451225142080" at bounding box center [640, 389] width 142 height 23
drag, startPoint x: 621, startPoint y: 287, endPoint x: 702, endPoint y: 285, distance: 80.7
click at [622, 378] on div "20451225142080" at bounding box center [640, 389] width 142 height 23
copy div "20451225142080"
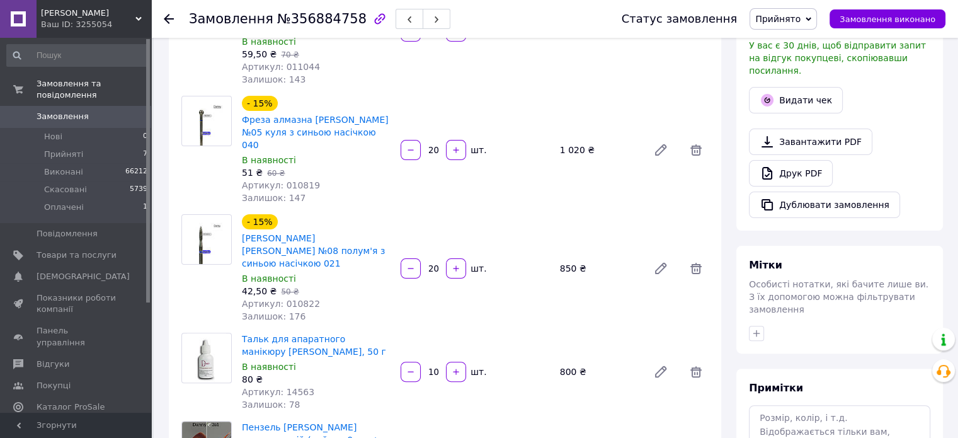
scroll to position [44, 0]
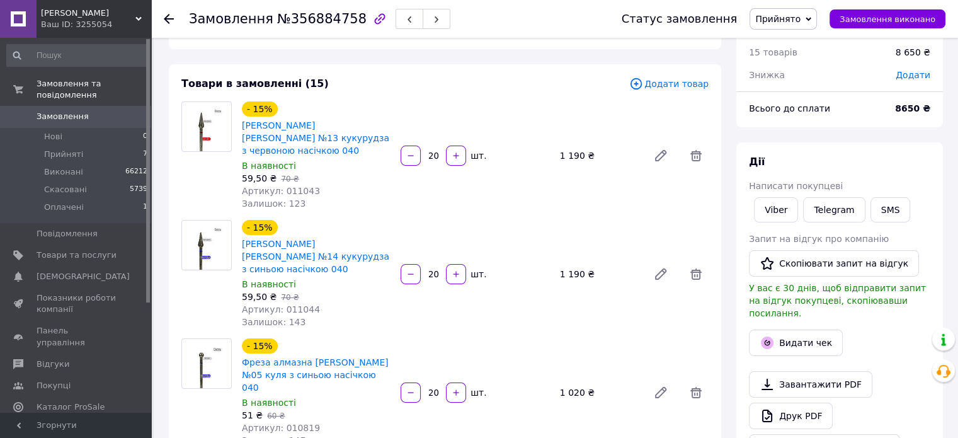
click at [901, 126] on div "Всього до сплати 8650 ₴" at bounding box center [839, 114] width 207 height 25
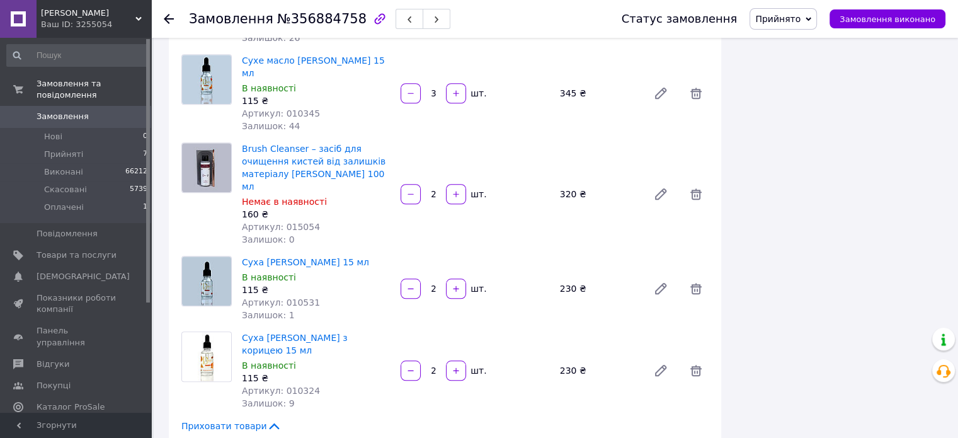
scroll to position [1304, 0]
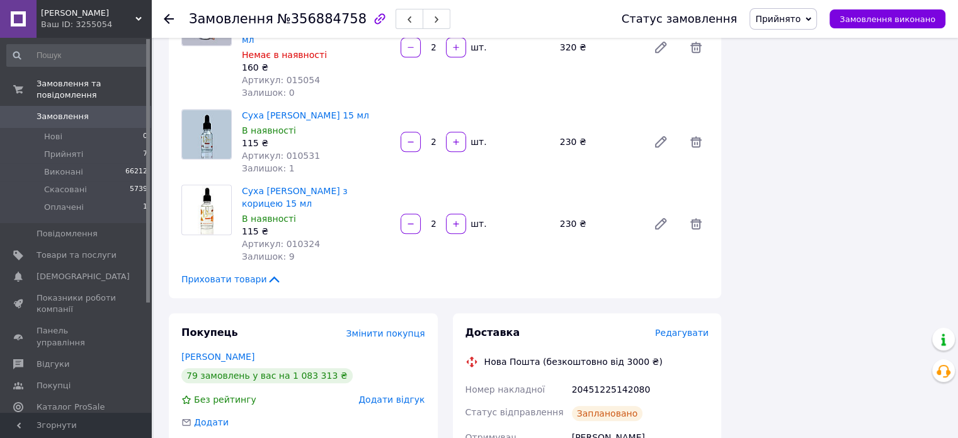
drag, startPoint x: 628, startPoint y: 340, endPoint x: 558, endPoint y: 340, distance: 69.9
copy div "Отримувач Данілова Аліна"
